Goal: Information Seeking & Learning: Learn about a topic

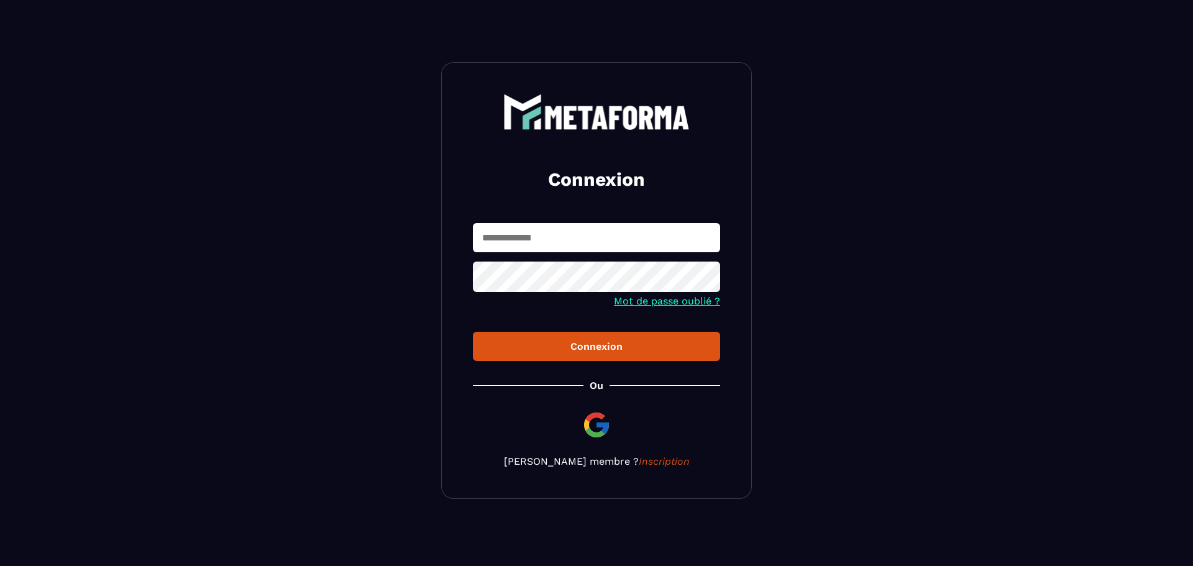
type input "**********"
click at [636, 357] on button "Connexion" at bounding box center [596, 346] width 247 height 29
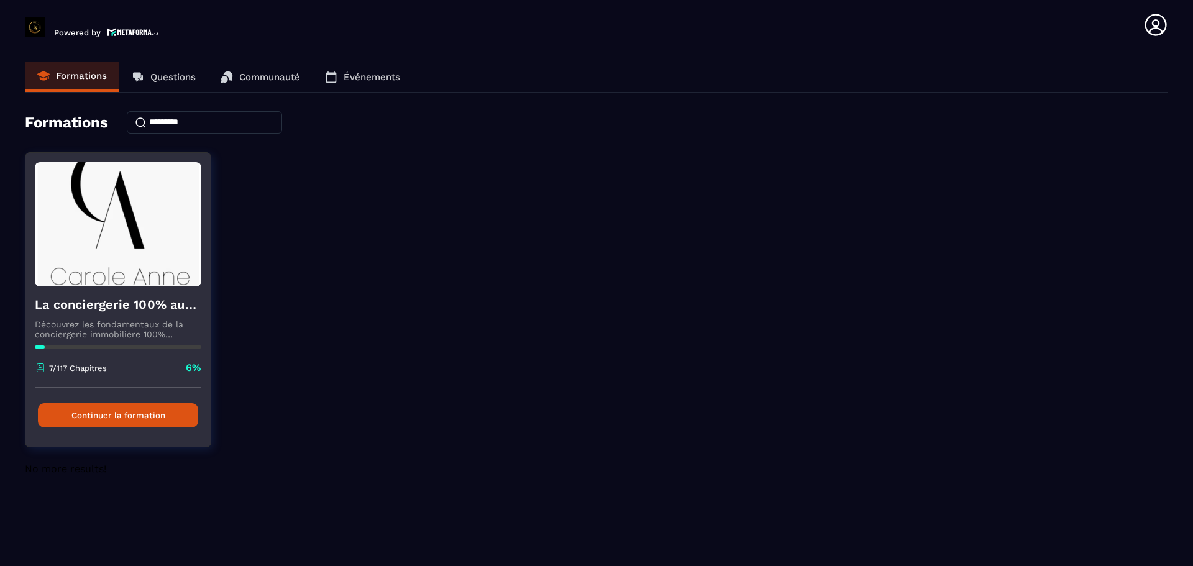
click at [101, 411] on button "Continuer la formation" at bounding box center [118, 415] width 160 height 24
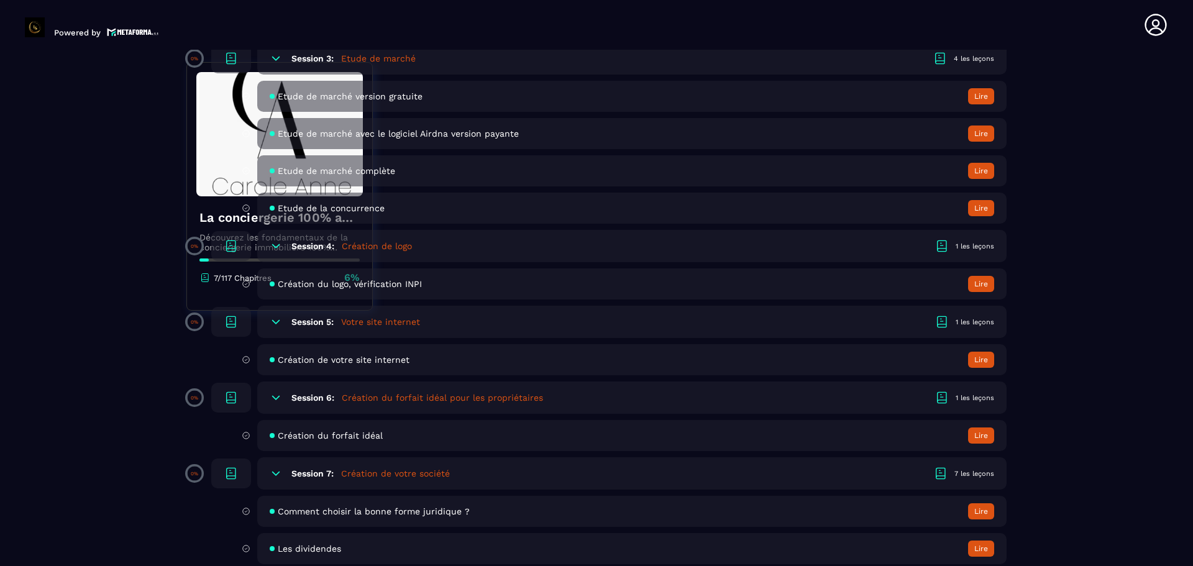
scroll to position [745, 0]
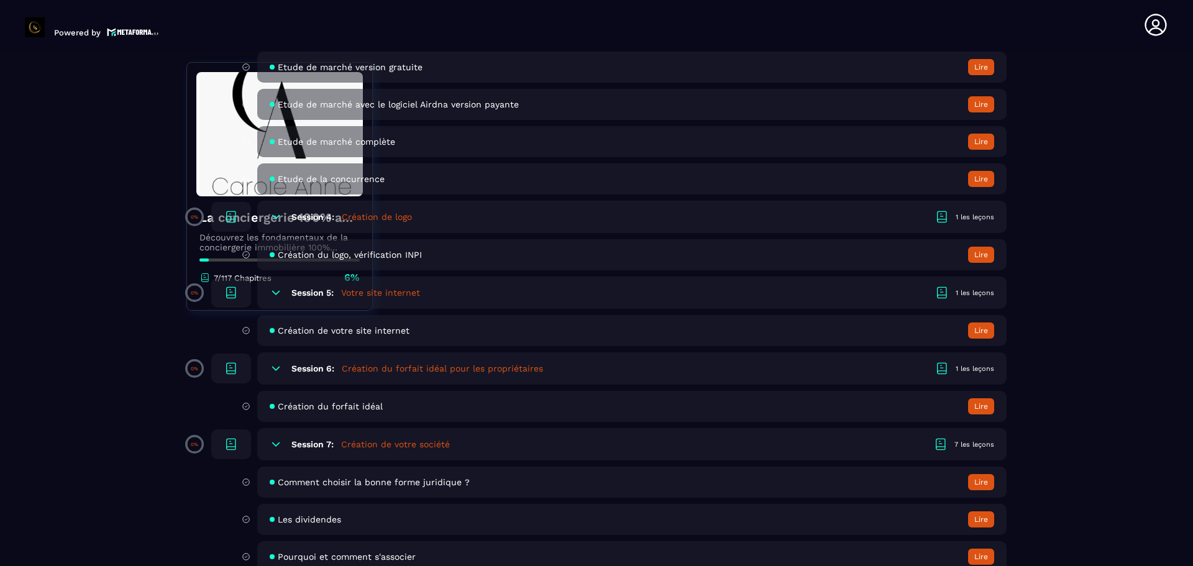
click at [981, 405] on button "Lire" at bounding box center [981, 406] width 26 height 16
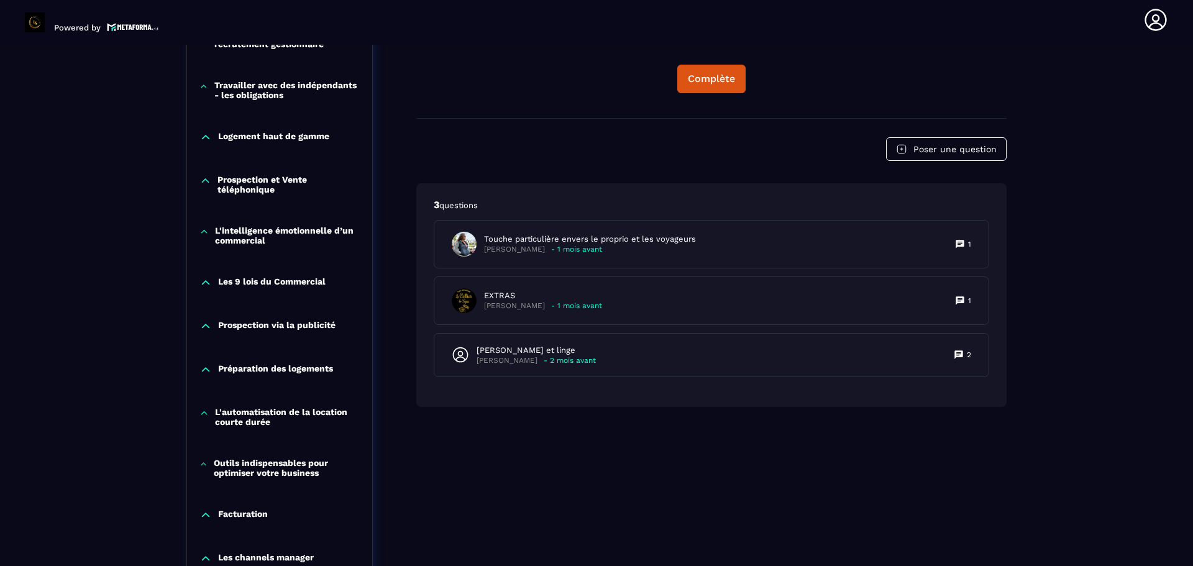
scroll to position [750, 0]
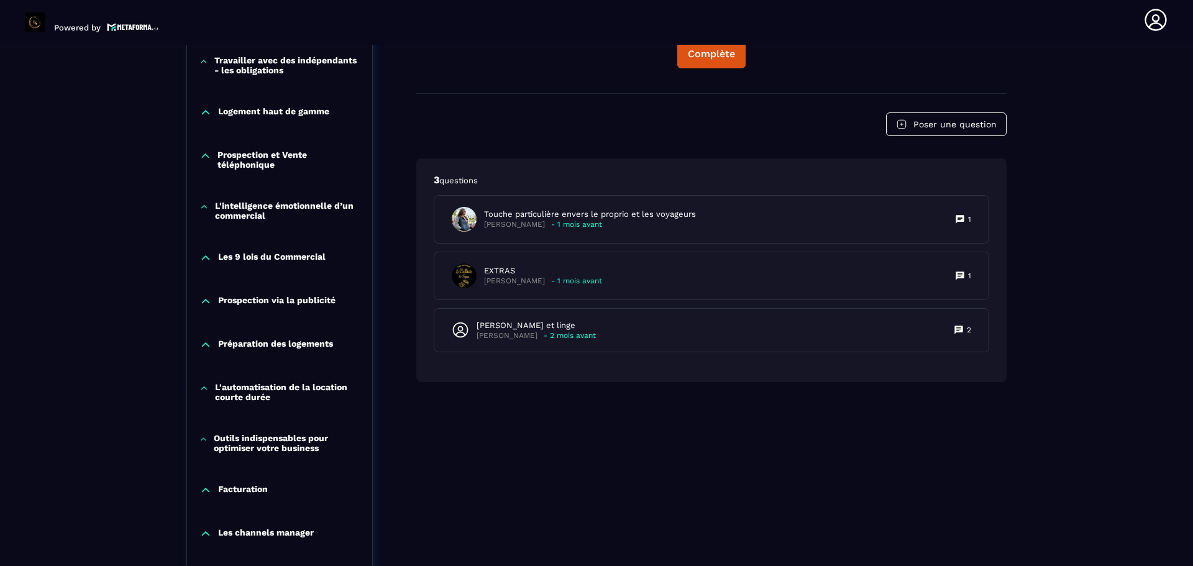
click at [255, 391] on p "L'automatisation de la location courte durée" at bounding box center [287, 392] width 145 height 20
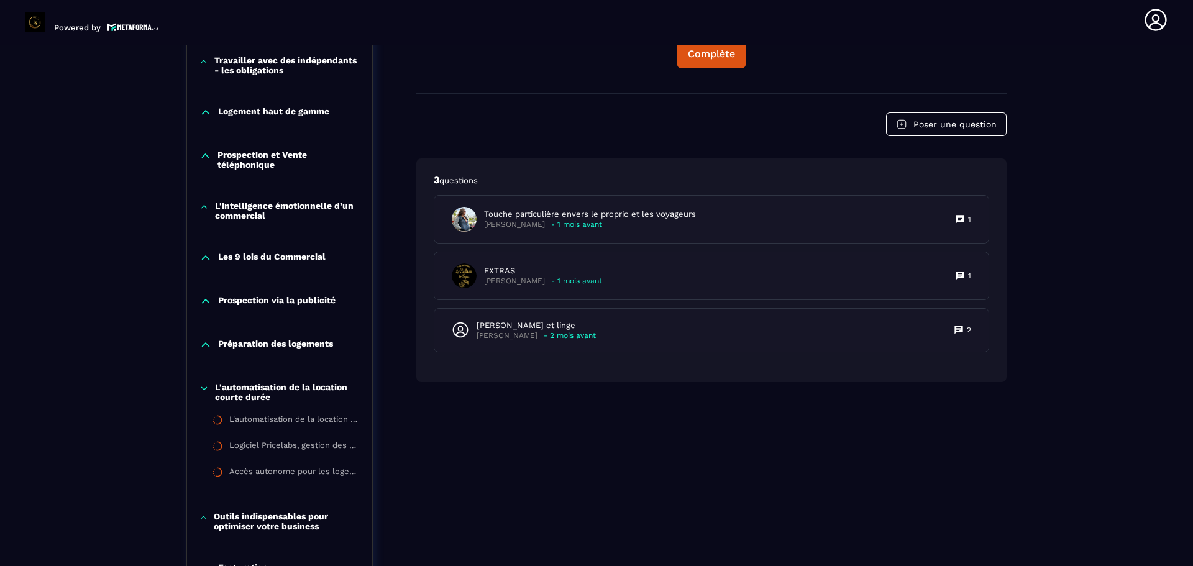
click at [255, 345] on p "Préparation des logements" at bounding box center [275, 345] width 115 height 12
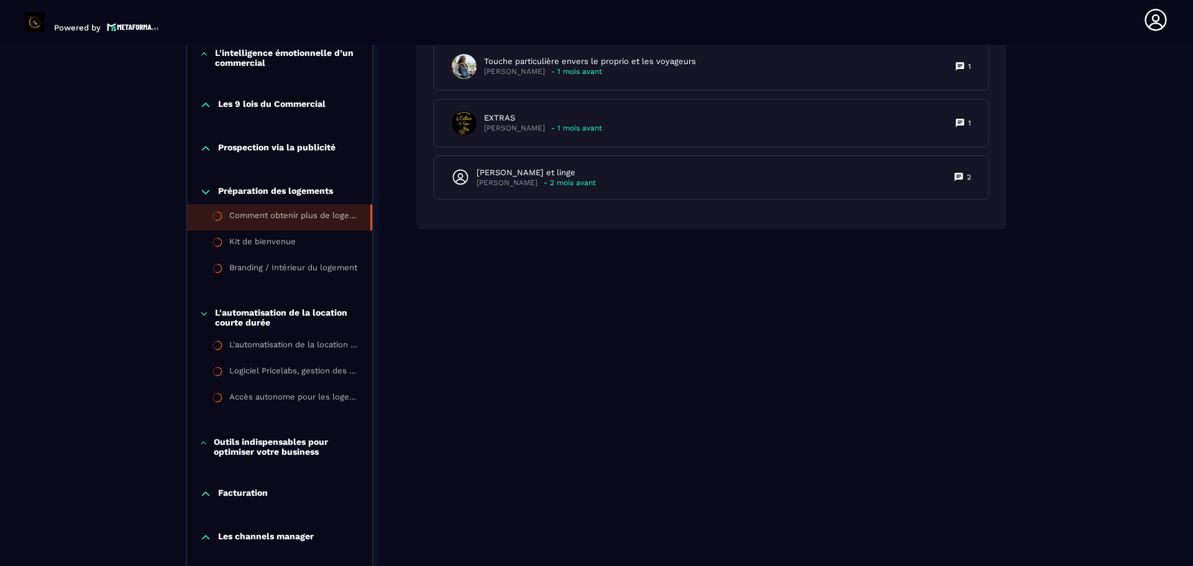
scroll to position [937, 0]
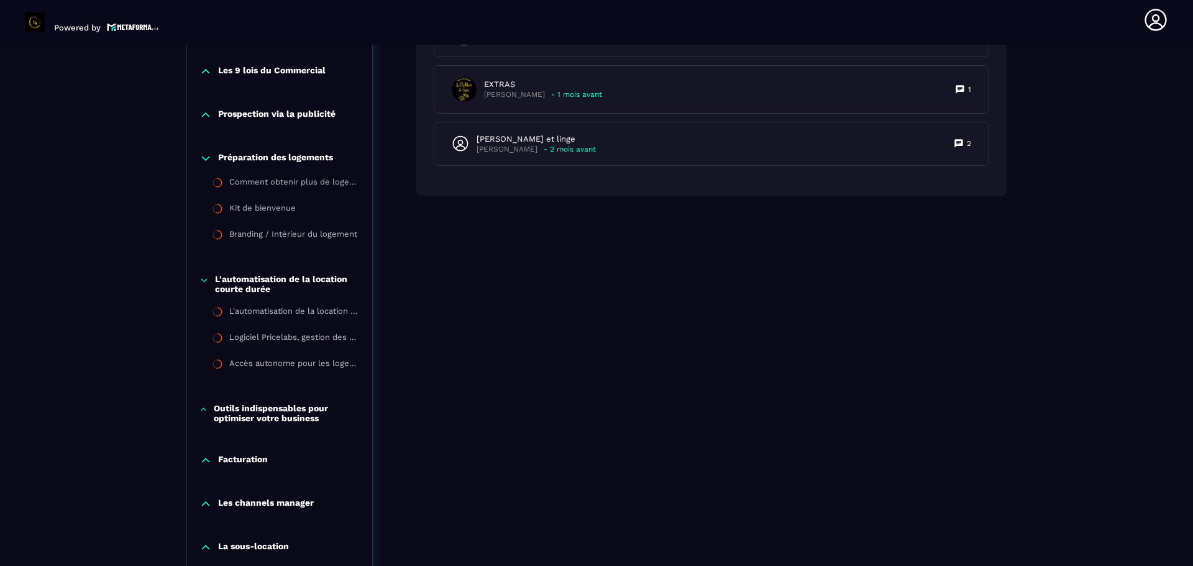
click at [262, 412] on p "Outils indispensables pour optimiser votre business" at bounding box center [287, 413] width 146 height 20
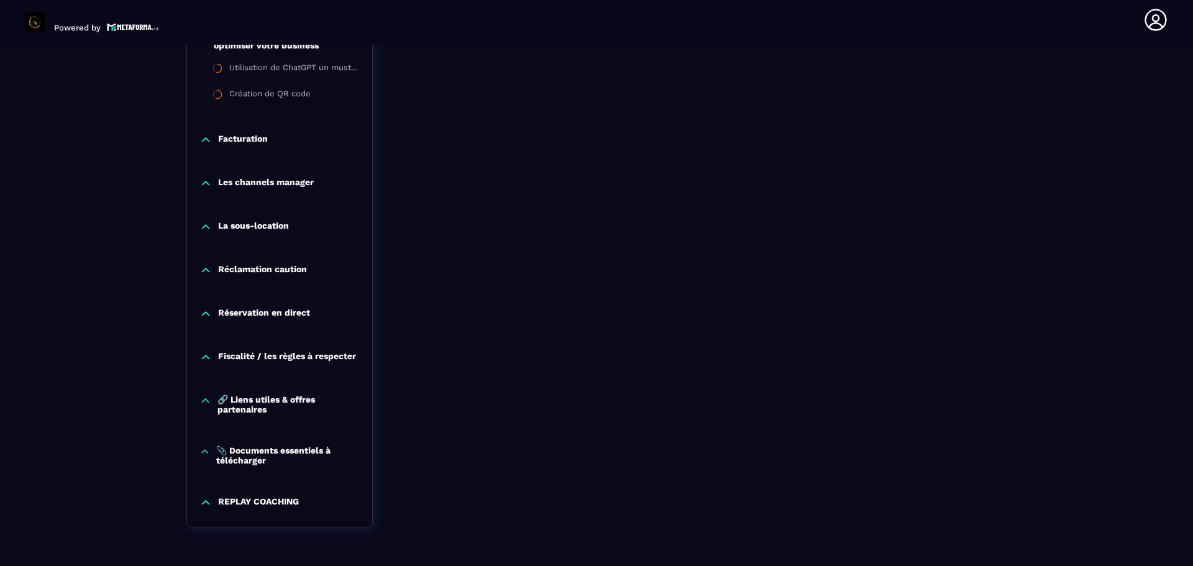
scroll to position [1353, 0]
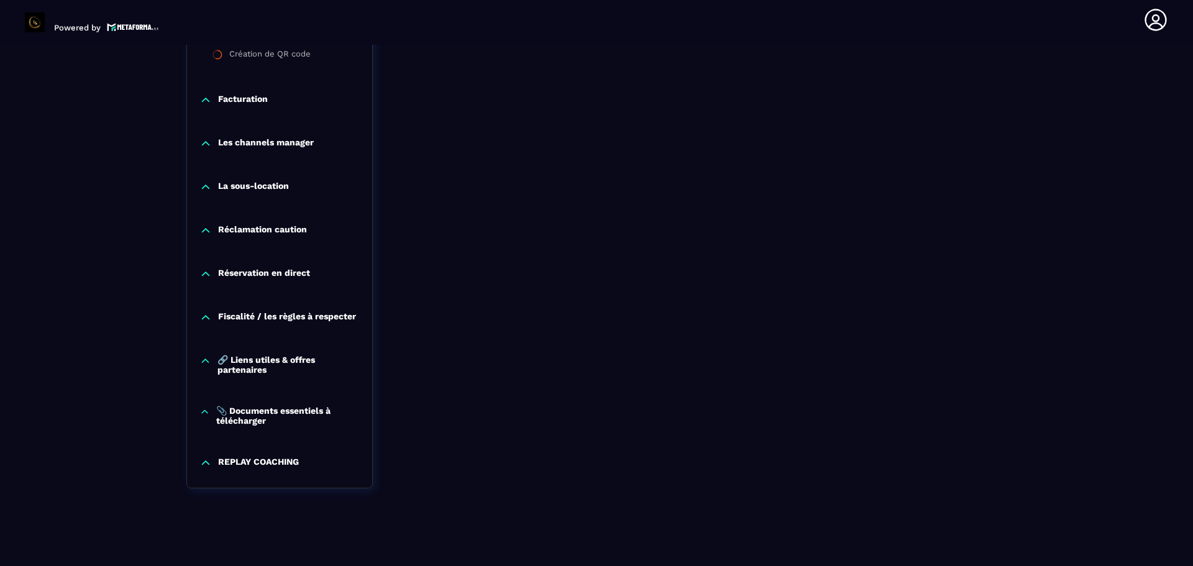
click at [283, 459] on p "REPLAY COACHING" at bounding box center [258, 463] width 81 height 12
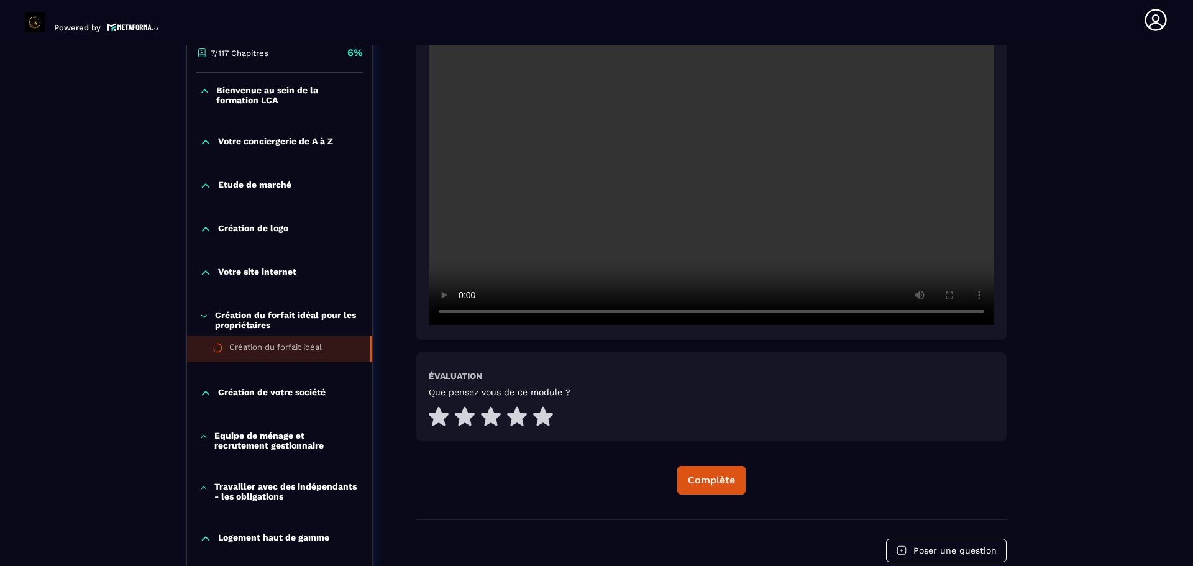
scroll to position [373, 0]
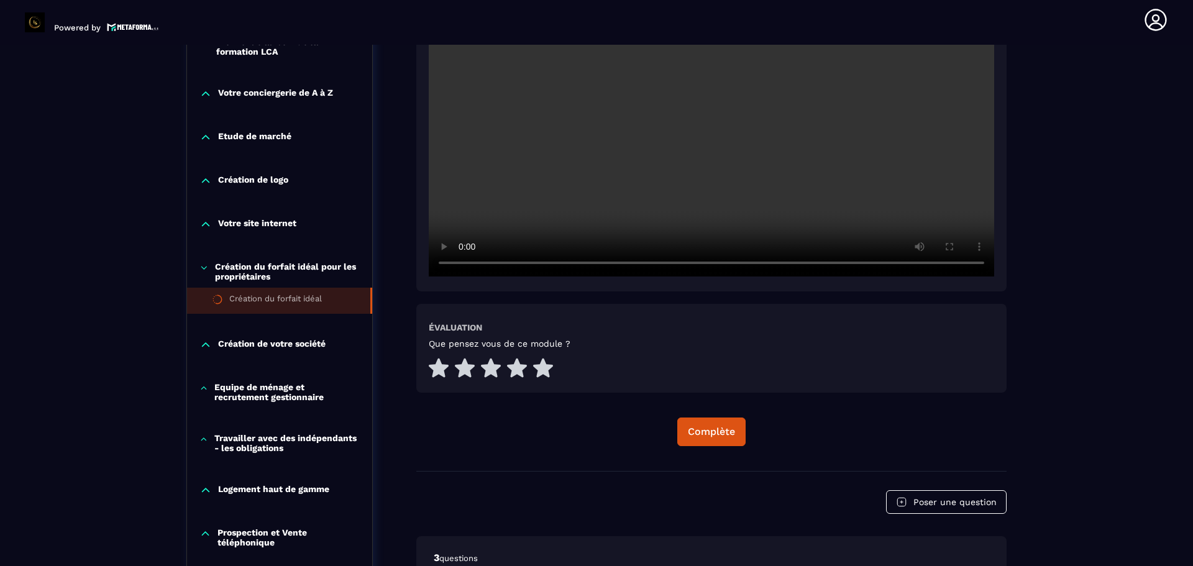
click at [270, 389] on p "Equipe de ménage et recrutement gestionnaire" at bounding box center [286, 392] width 145 height 20
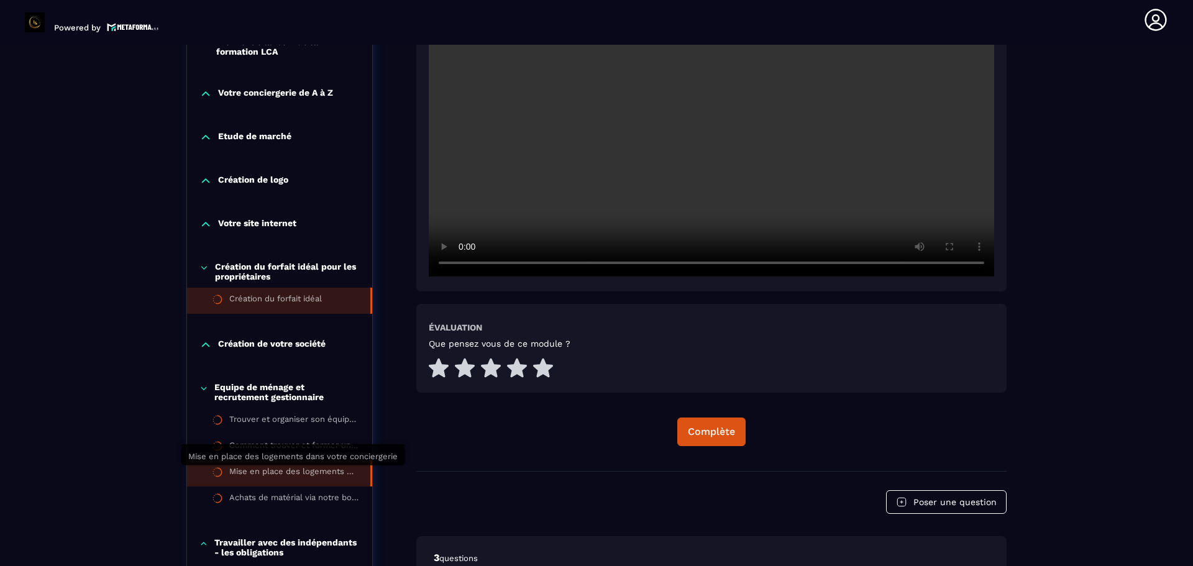
click at [275, 467] on div "Mise en place des logements dans votre conciergerie" at bounding box center [293, 474] width 129 height 14
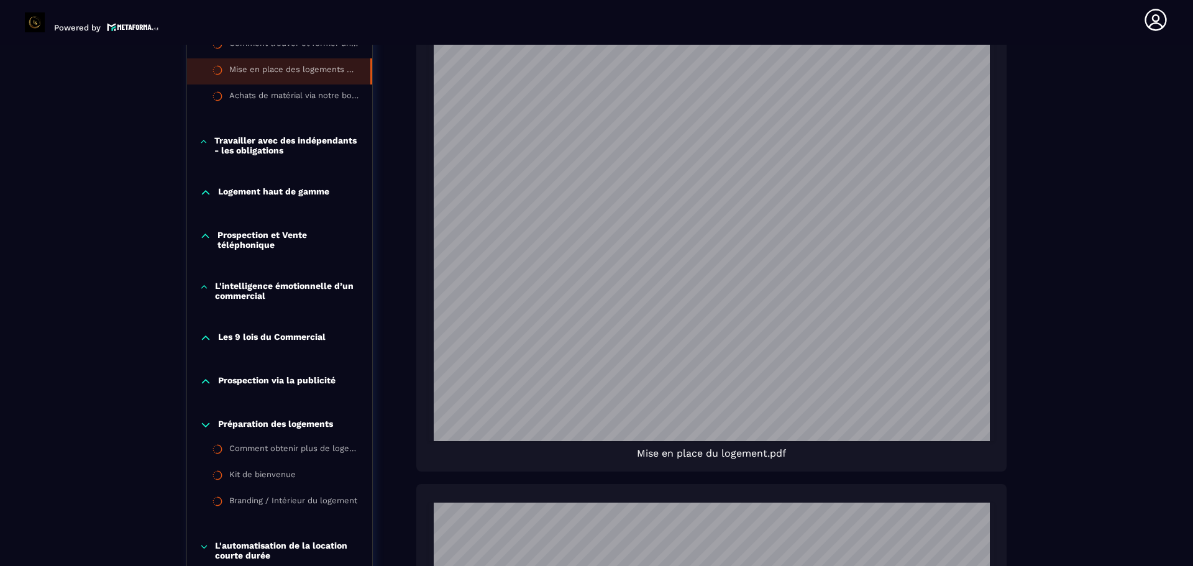
scroll to position [875, 0]
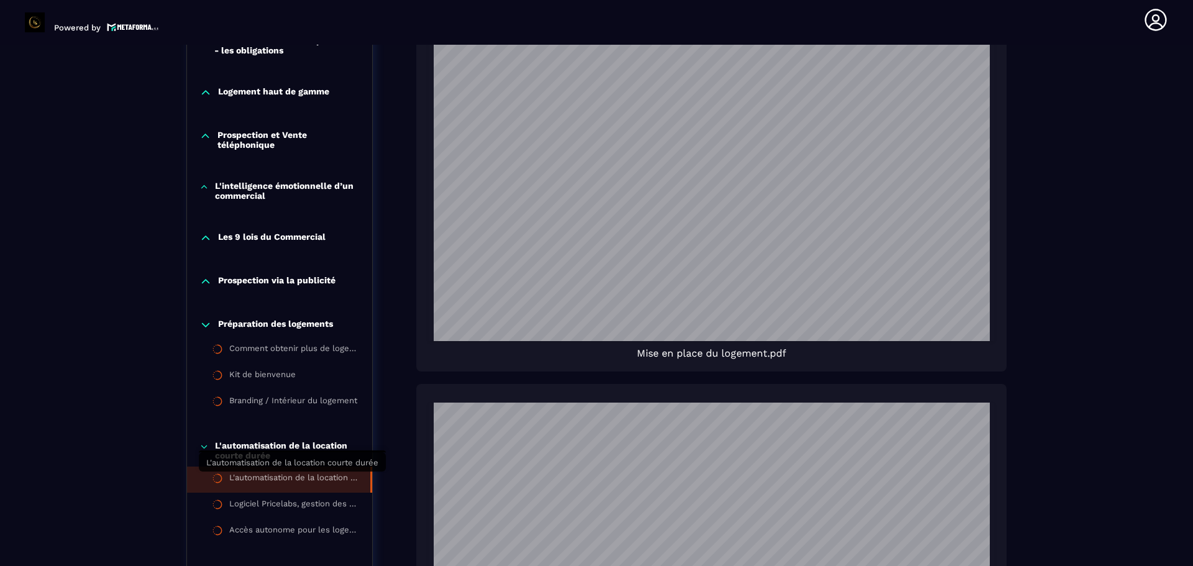
click at [270, 476] on div "L'automatisation de la location courte durée" at bounding box center [293, 480] width 129 height 14
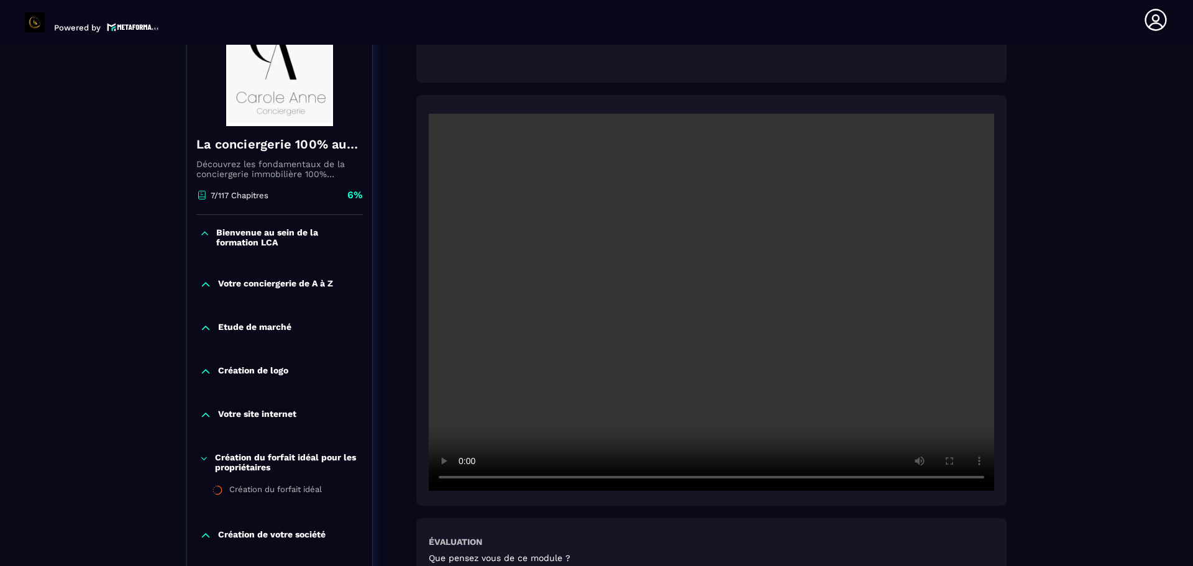
scroll to position [186, 0]
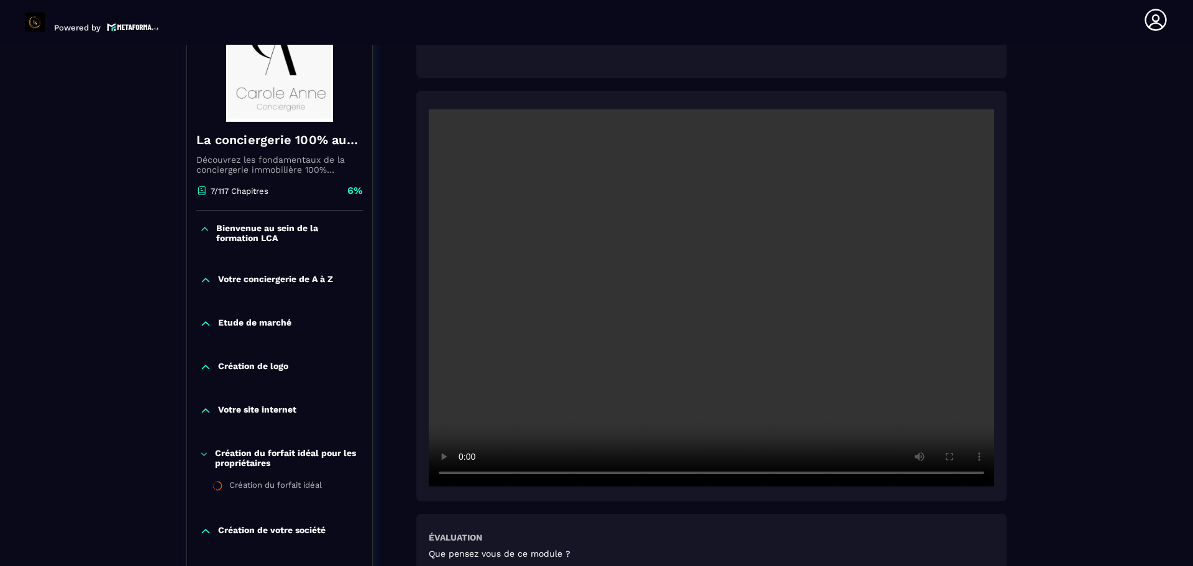
click at [272, 279] on p "Votre conciergerie de A à Z" at bounding box center [275, 280] width 115 height 12
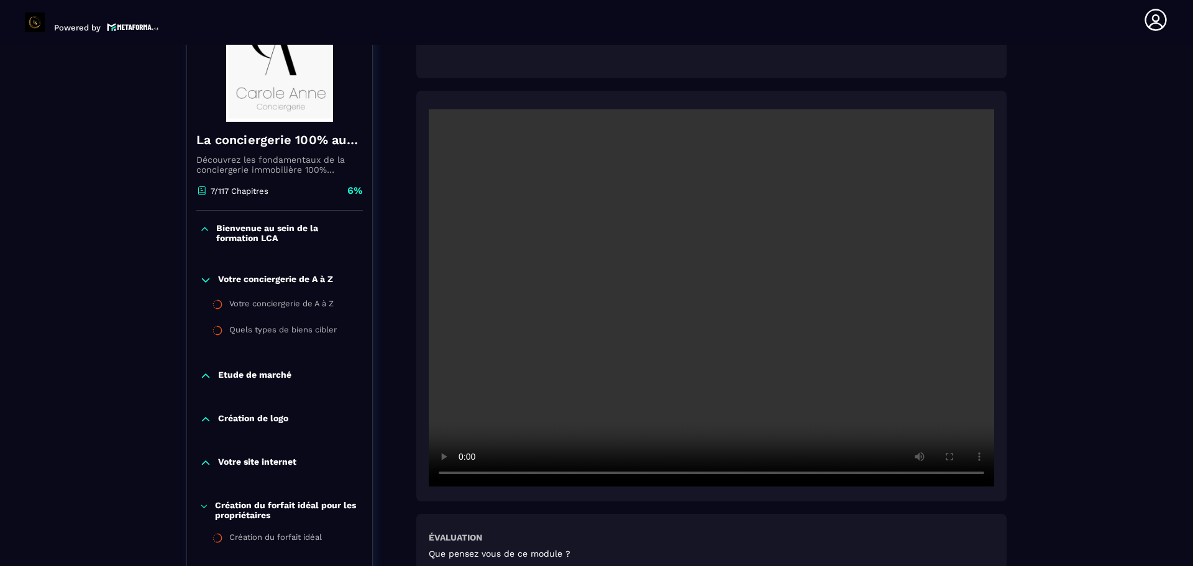
click at [254, 378] on p "Etude de marché" at bounding box center [254, 376] width 73 height 12
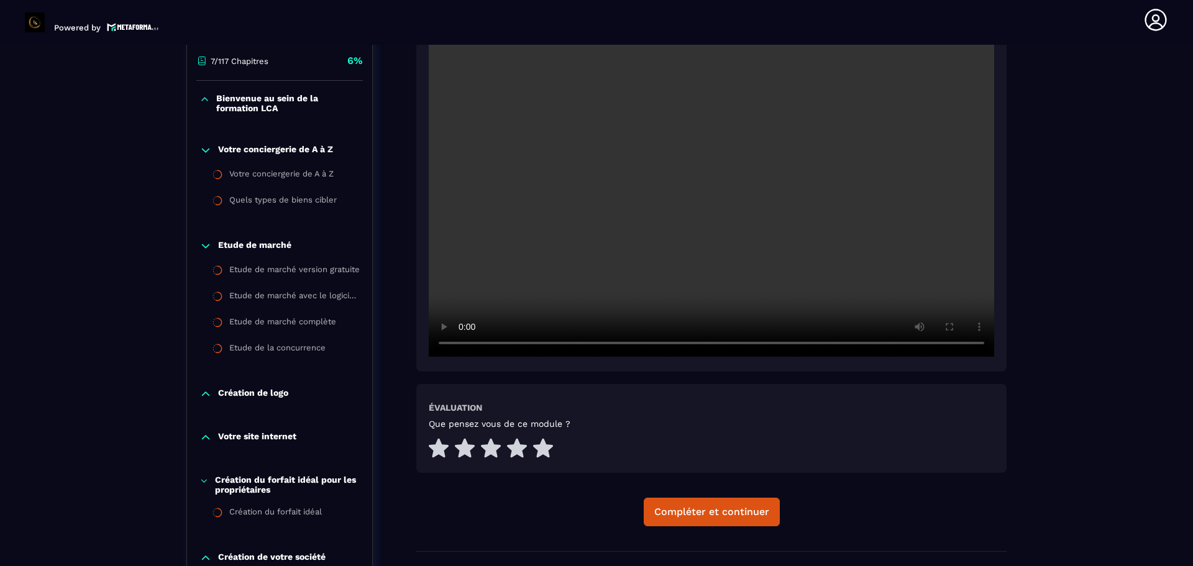
scroll to position [435, 0]
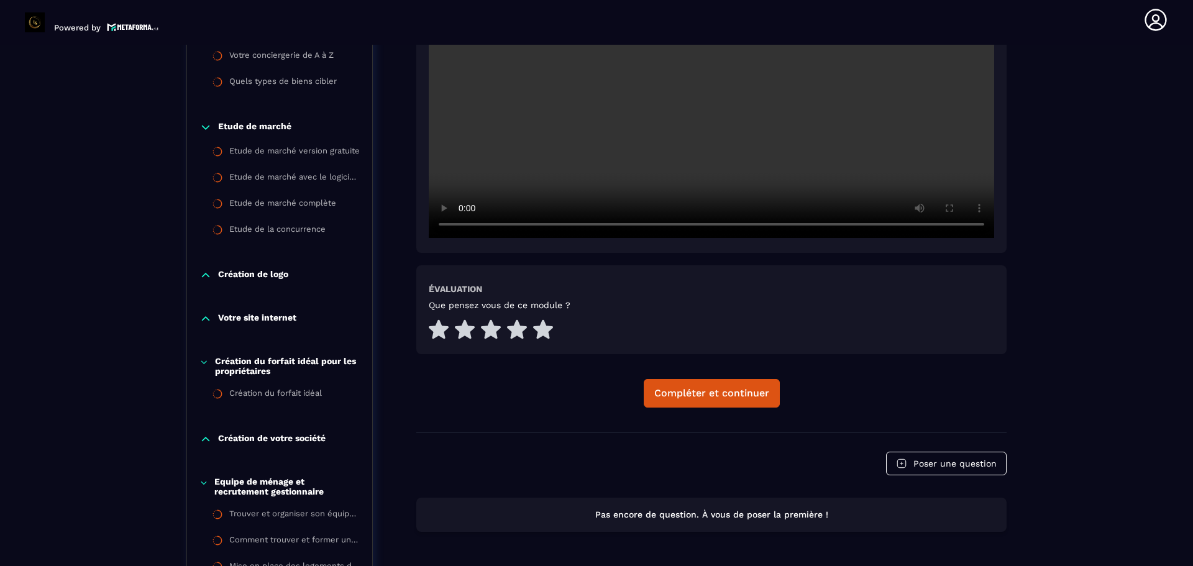
click at [262, 273] on p "Création de logo" at bounding box center [253, 275] width 70 height 12
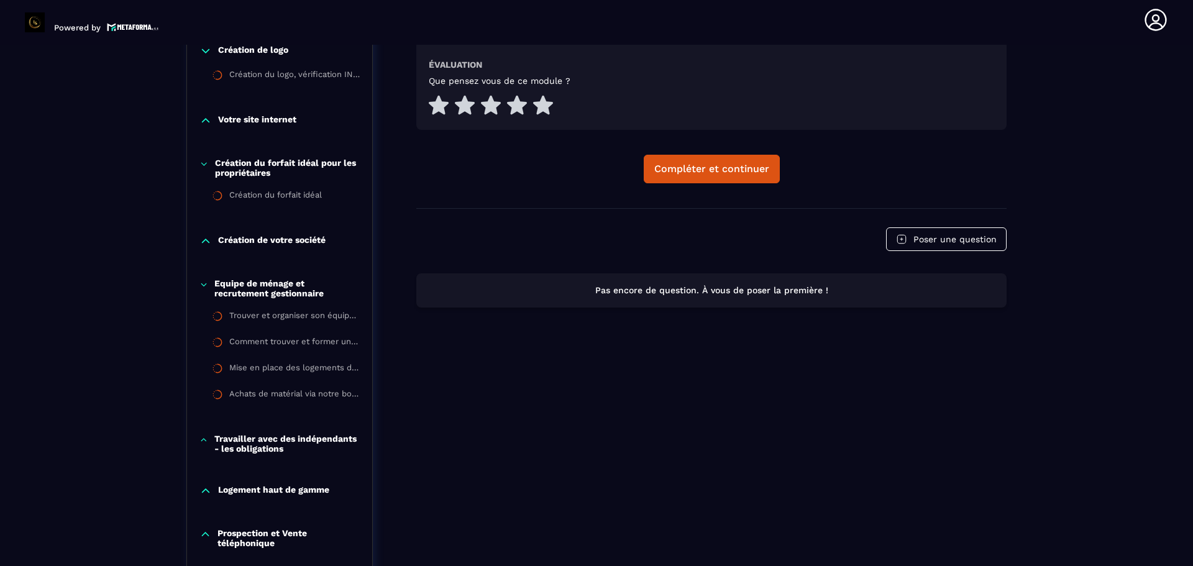
scroll to position [683, 0]
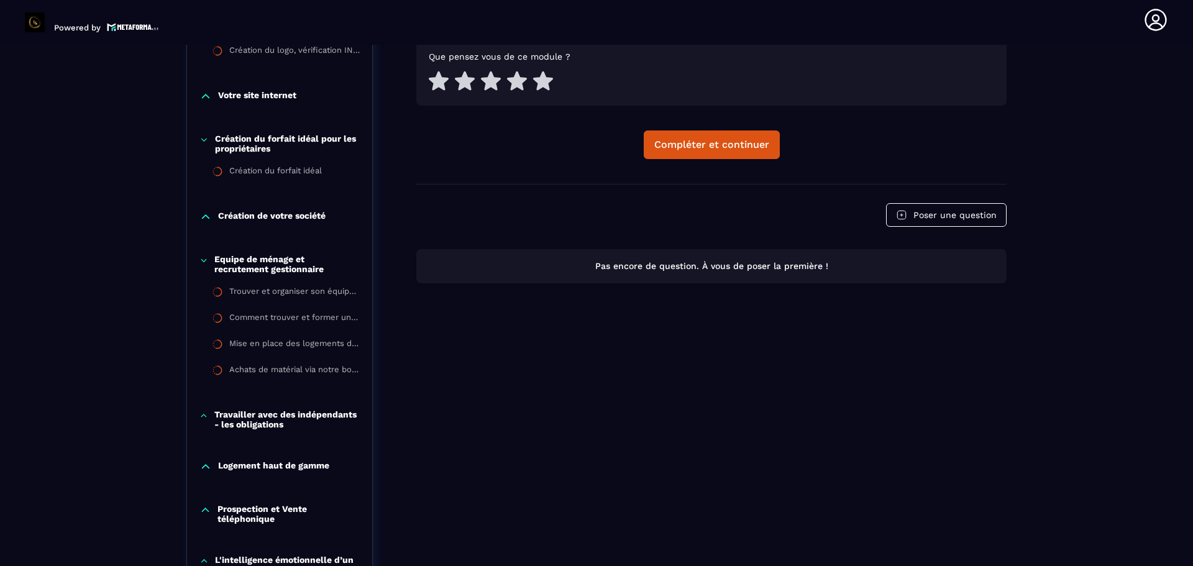
click at [244, 217] on p "Création de votre société" at bounding box center [271, 217] width 107 height 12
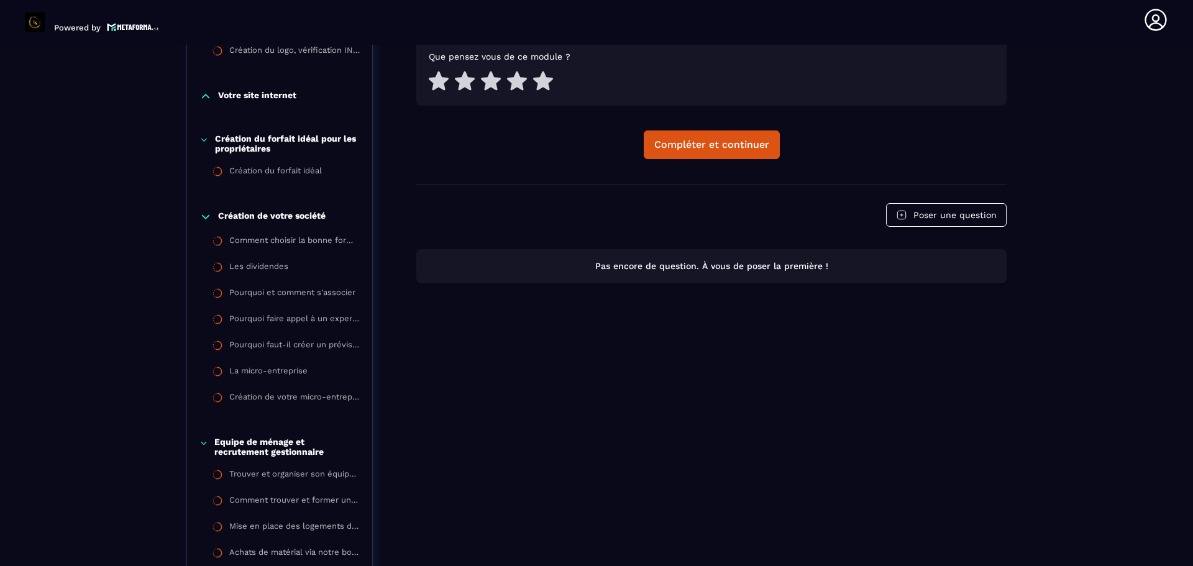
click at [303, 217] on p "Création de votre société" at bounding box center [271, 217] width 107 height 12
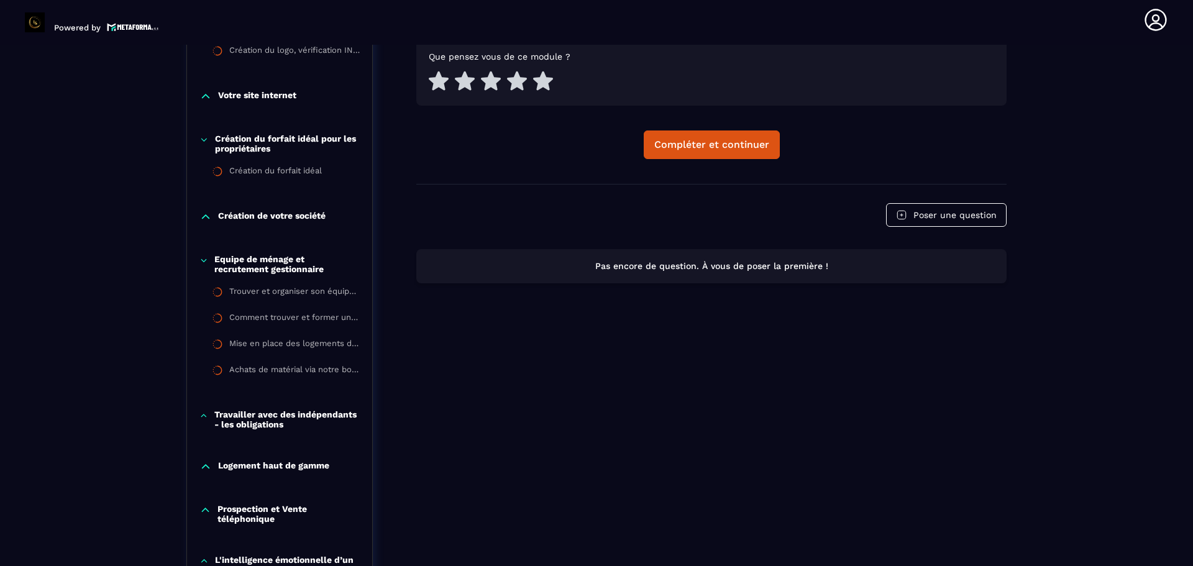
click at [306, 417] on p "Travailler avec des indépendants - les obligations" at bounding box center [286, 419] width 145 height 20
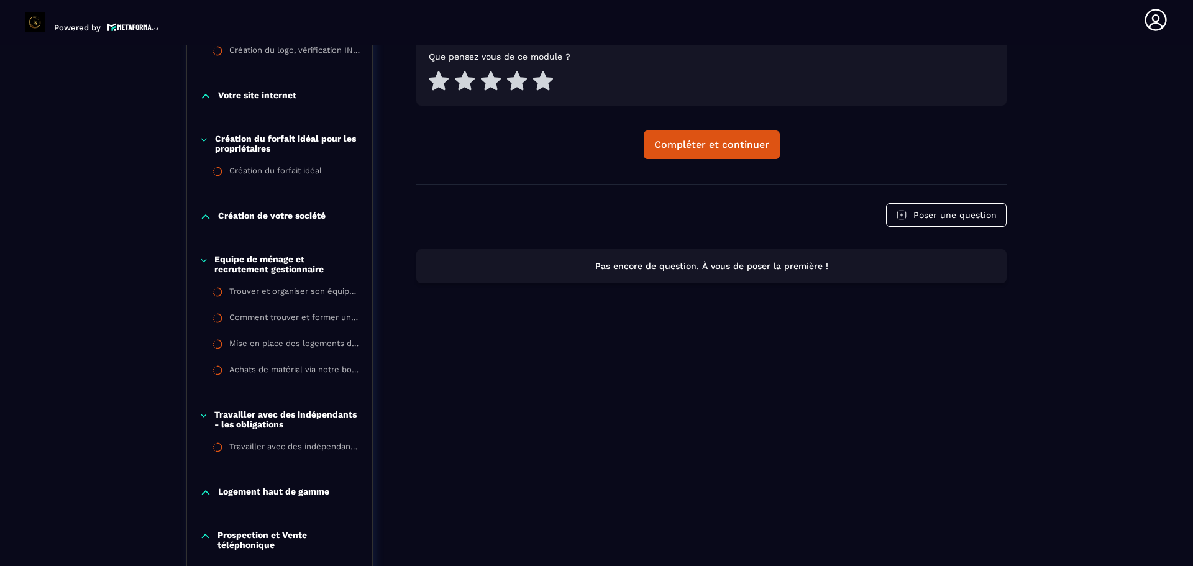
scroll to position [745, 0]
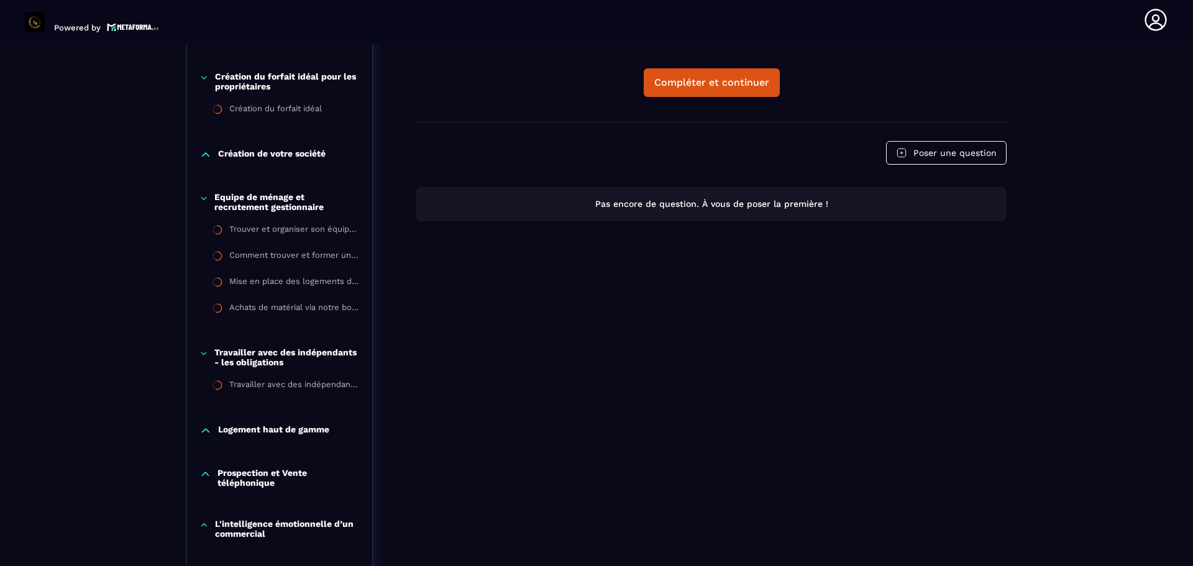
click at [211, 193] on div "Equipe de ménage et recrutement gestionnaire" at bounding box center [279, 202] width 185 height 20
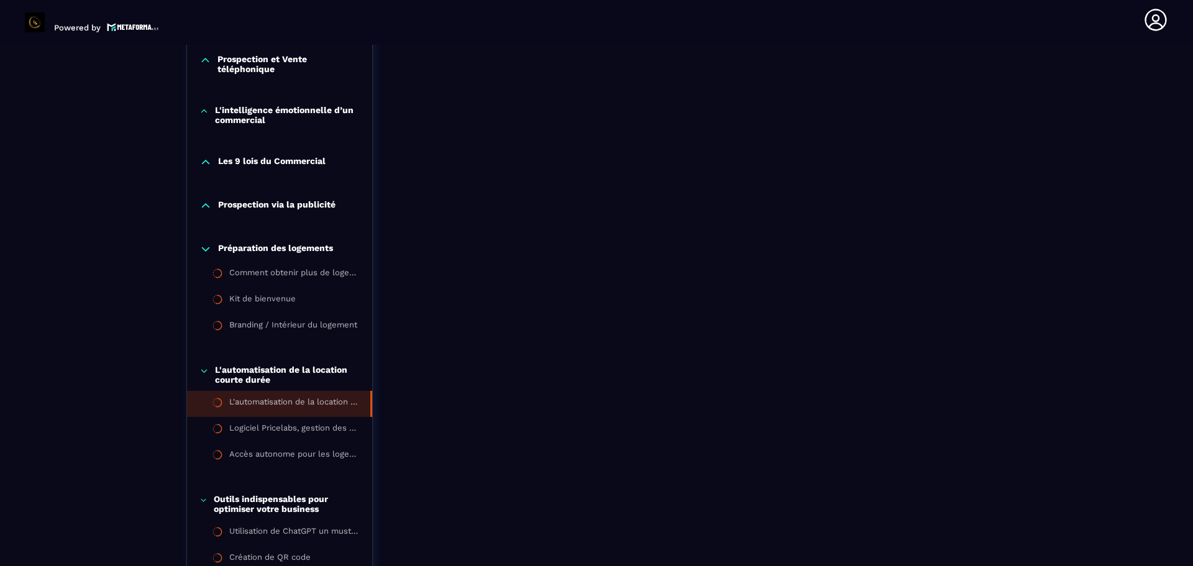
scroll to position [1056, 0]
click at [291, 291] on li "Kit de bienvenue" at bounding box center [279, 299] width 185 height 26
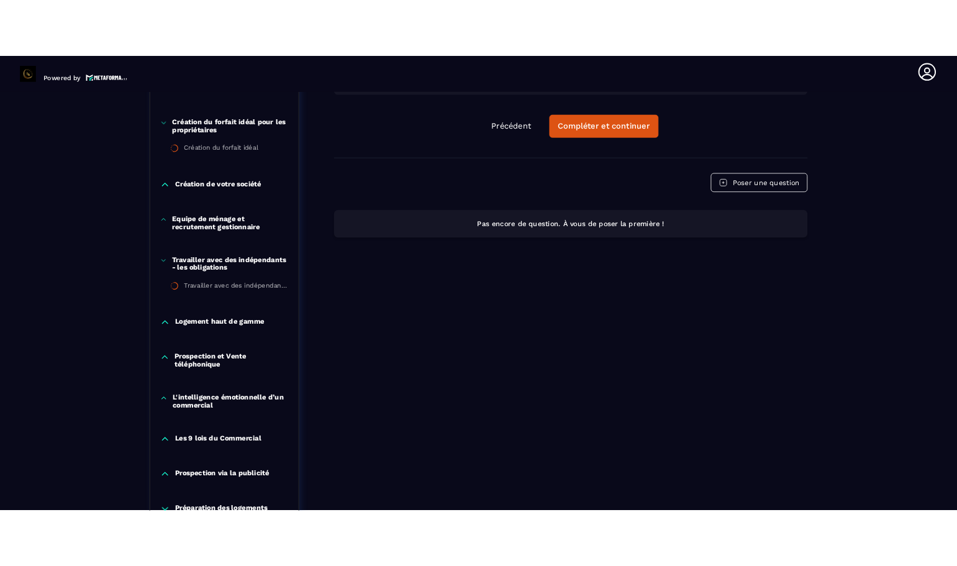
scroll to position [750, 0]
